Goal: Information Seeking & Learning: Learn about a topic

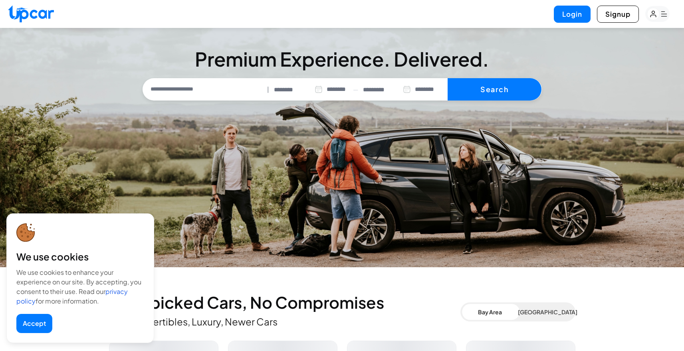
select select "********"
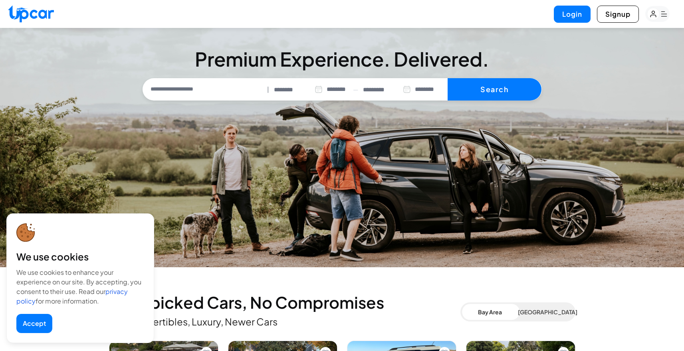
scroll to position [163, 0]
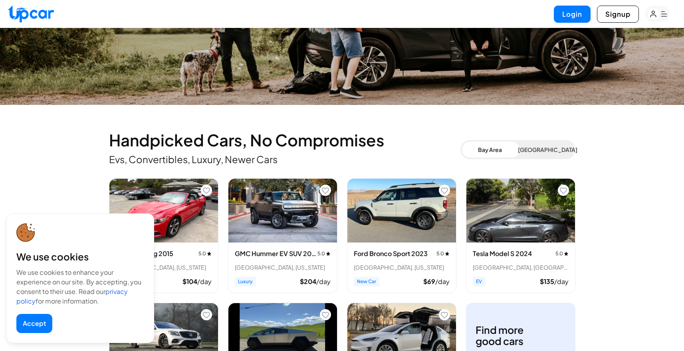
click at [36, 328] on button "Accept" at bounding box center [34, 323] width 36 height 19
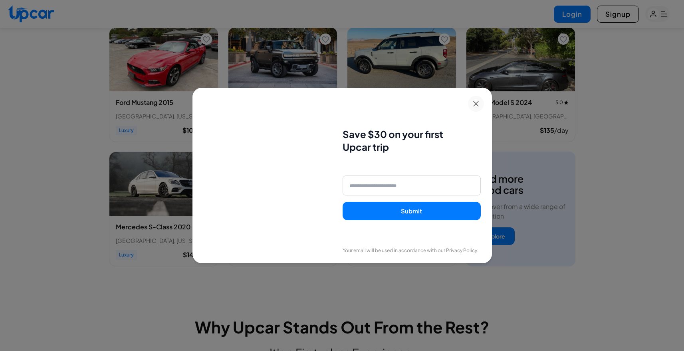
scroll to position [341, 0]
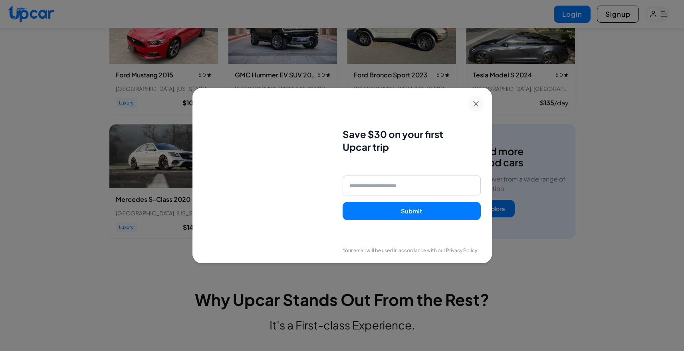
click at [477, 108] on button at bounding box center [476, 104] width 16 height 16
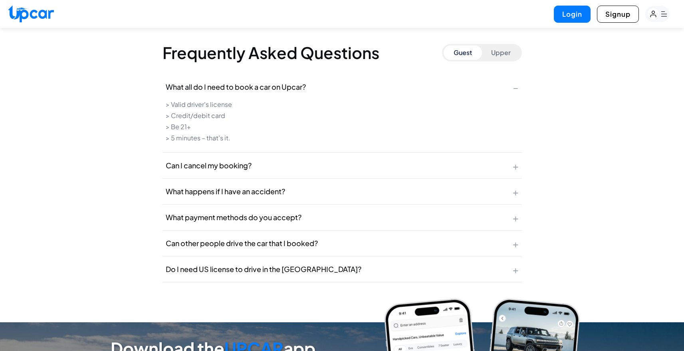
scroll to position [3102, 0]
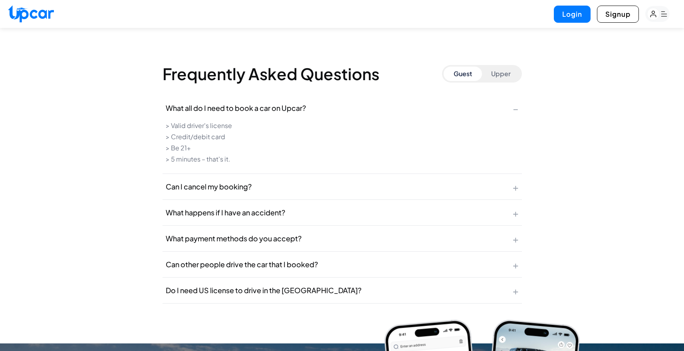
click at [322, 216] on button "What happens if I have an accident? +" at bounding box center [342, 213] width 359 height 26
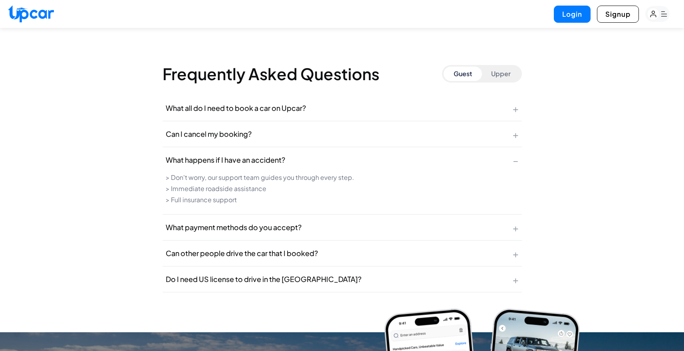
click at [300, 158] on button "What happens if I have an accident? −" at bounding box center [342, 160] width 359 height 26
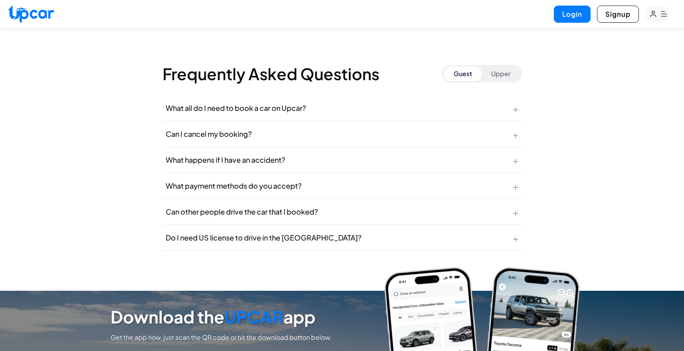
click at [308, 179] on button "What payment methods do you accept? +" at bounding box center [342, 186] width 359 height 26
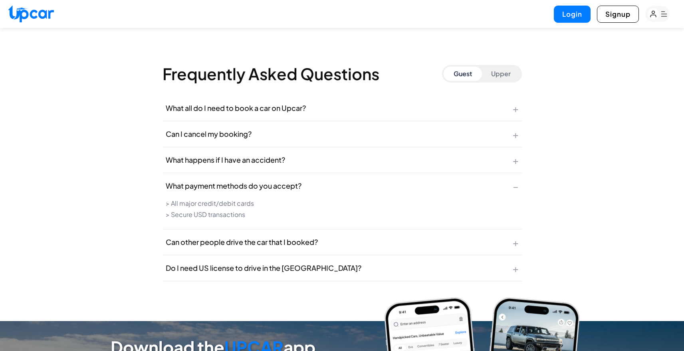
click at [308, 179] on button "What payment methods do you accept? −" at bounding box center [342, 186] width 359 height 26
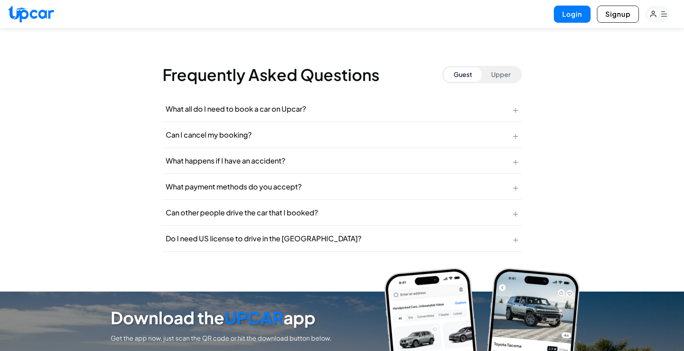
scroll to position [3100, 0]
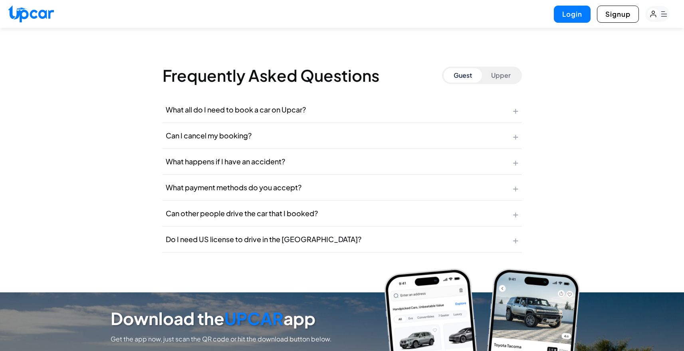
click at [320, 212] on button "Can other people drive the car that I booked? +" at bounding box center [342, 214] width 359 height 26
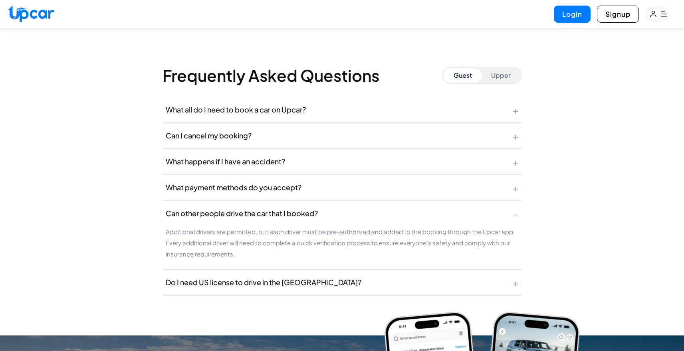
click at [321, 211] on button "Can other people drive the car that I booked? −" at bounding box center [342, 214] width 359 height 26
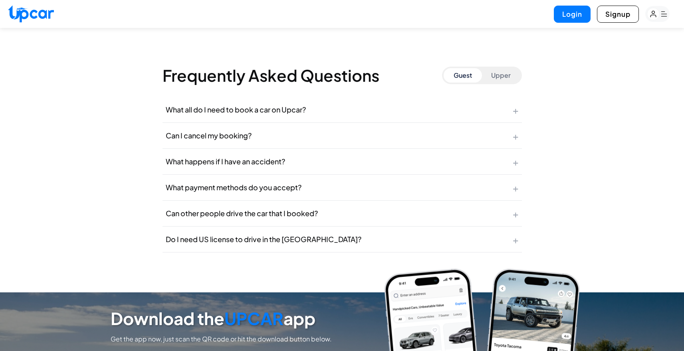
click at [326, 232] on button "Do I need US license to drive in the US? +" at bounding box center [342, 240] width 359 height 26
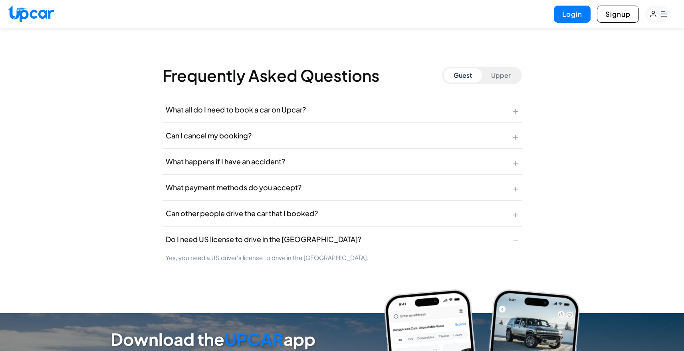
click at [326, 232] on button "Do I need US license to drive in the US? −" at bounding box center [342, 240] width 359 height 26
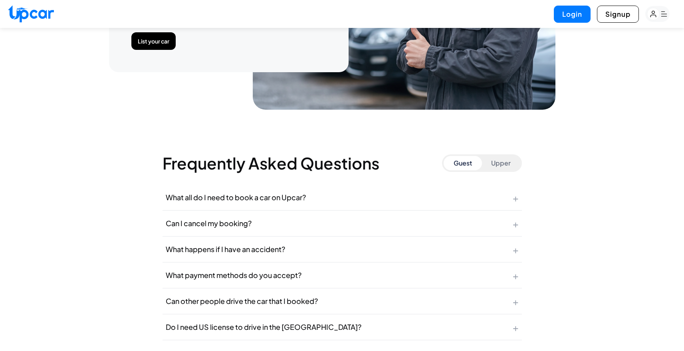
scroll to position [3022, 0]
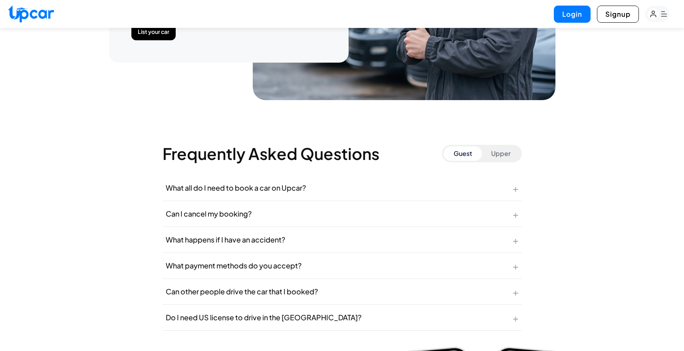
click at [492, 155] on button "Upper" at bounding box center [501, 154] width 38 height 14
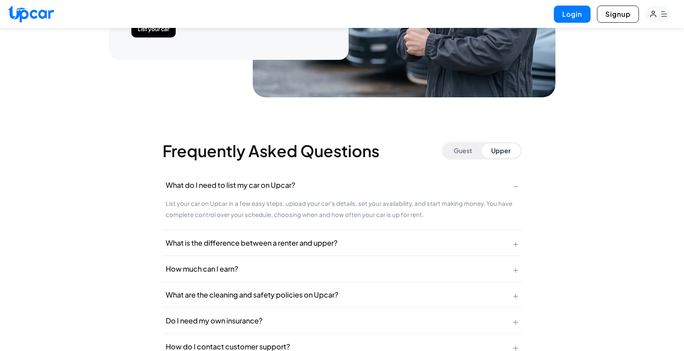
scroll to position [3038, 0]
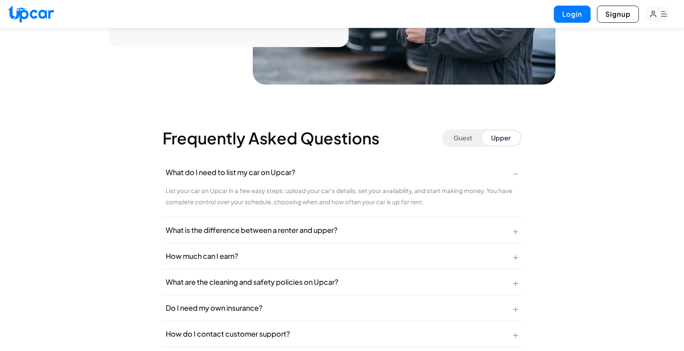
click at [279, 225] on span "What is the difference between a renter and upper?" at bounding box center [252, 230] width 172 height 11
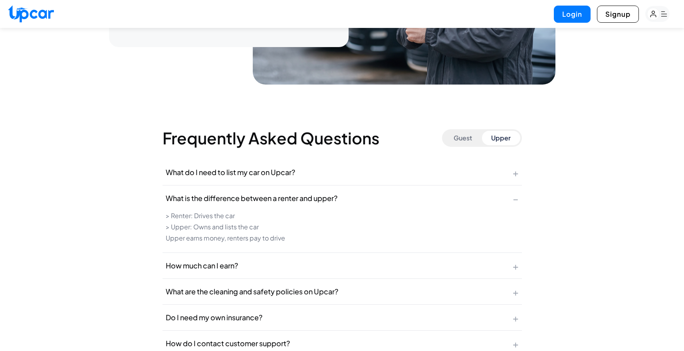
click at [284, 257] on button "How much can I earn? +" at bounding box center [342, 266] width 359 height 26
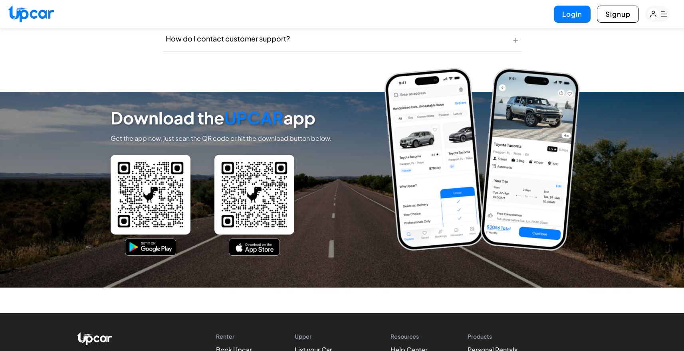
scroll to position [3447, 0]
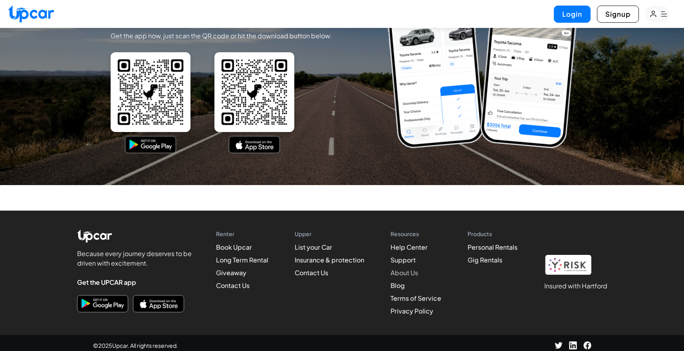
click at [397, 272] on link "About Us" at bounding box center [404, 273] width 28 height 8
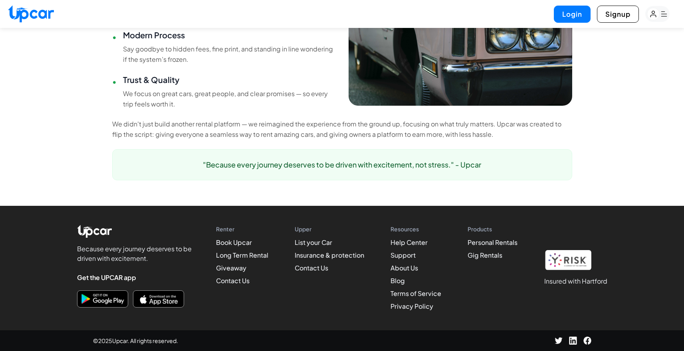
scroll to position [636, 0]
click at [305, 255] on link "Insurance & protection" at bounding box center [329, 255] width 69 height 8
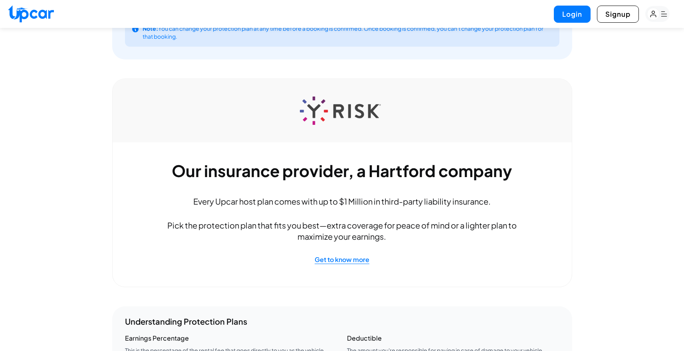
scroll to position [547, 0]
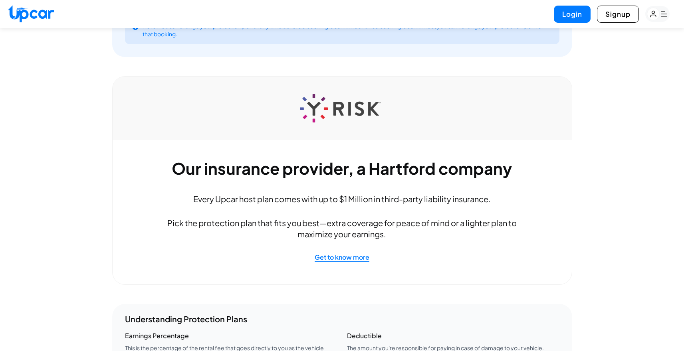
click at [96, 184] on div "Vehicle Protection Plans Choose the right protection plan for your vehicle and …" at bounding box center [342, 102] width 684 height 1243
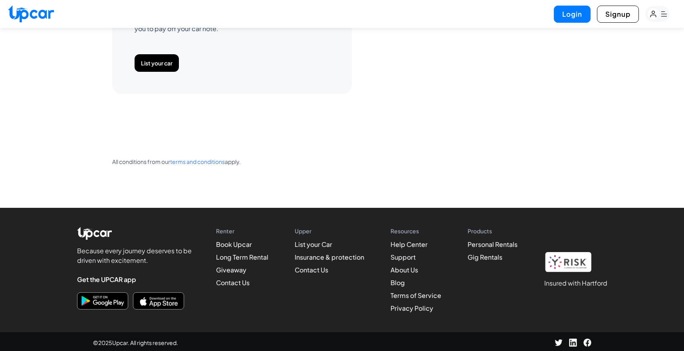
scroll to position [1091, 0]
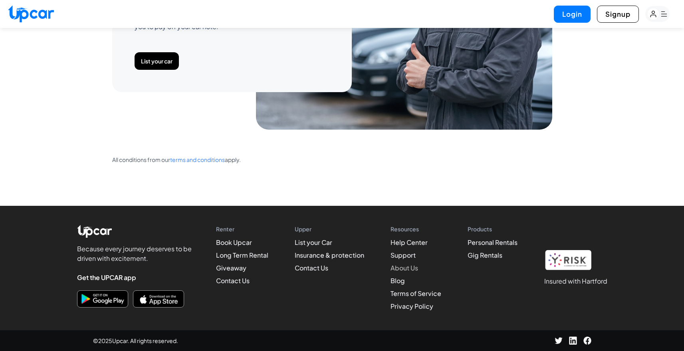
click at [399, 271] on link "About Us" at bounding box center [404, 268] width 28 height 8
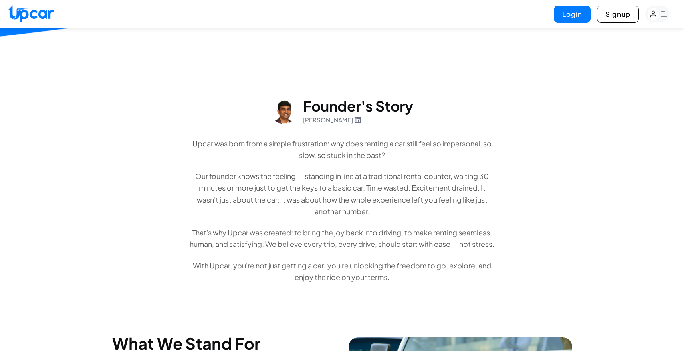
scroll to position [636, 0]
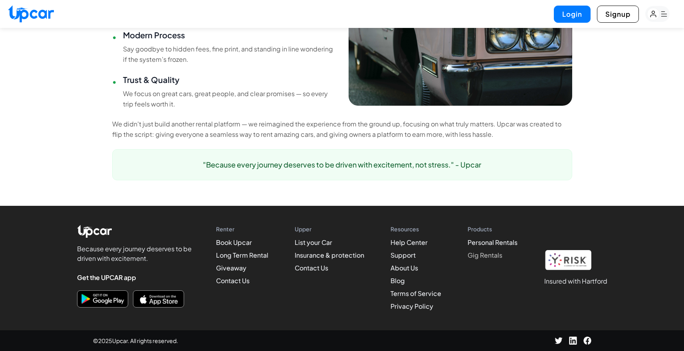
click at [481, 259] on link "Gig Rentals" at bounding box center [485, 255] width 35 height 8
